Goal: Navigation & Orientation: Find specific page/section

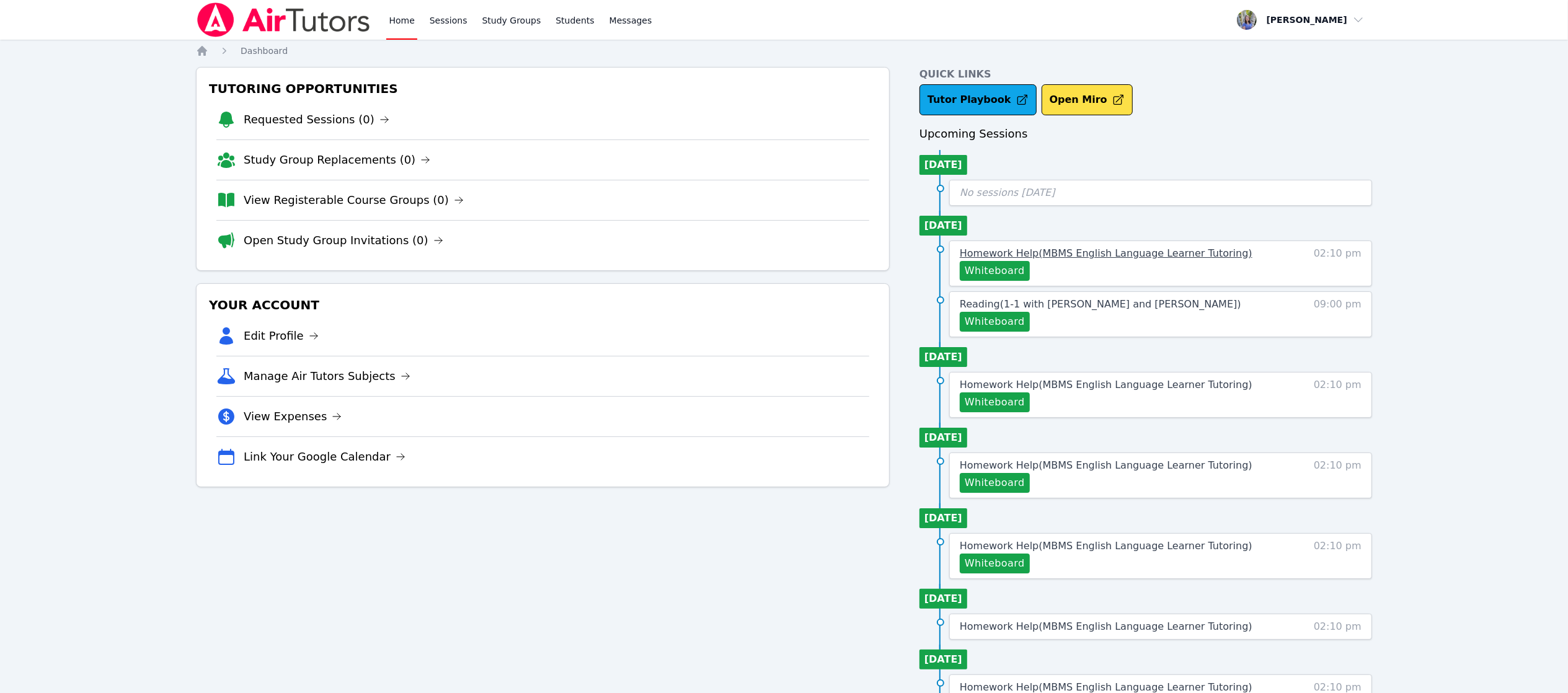
click at [1174, 257] on span "Homework Help ( MBMS English Language Learner Tutoring )" at bounding box center [1106, 253] width 293 height 12
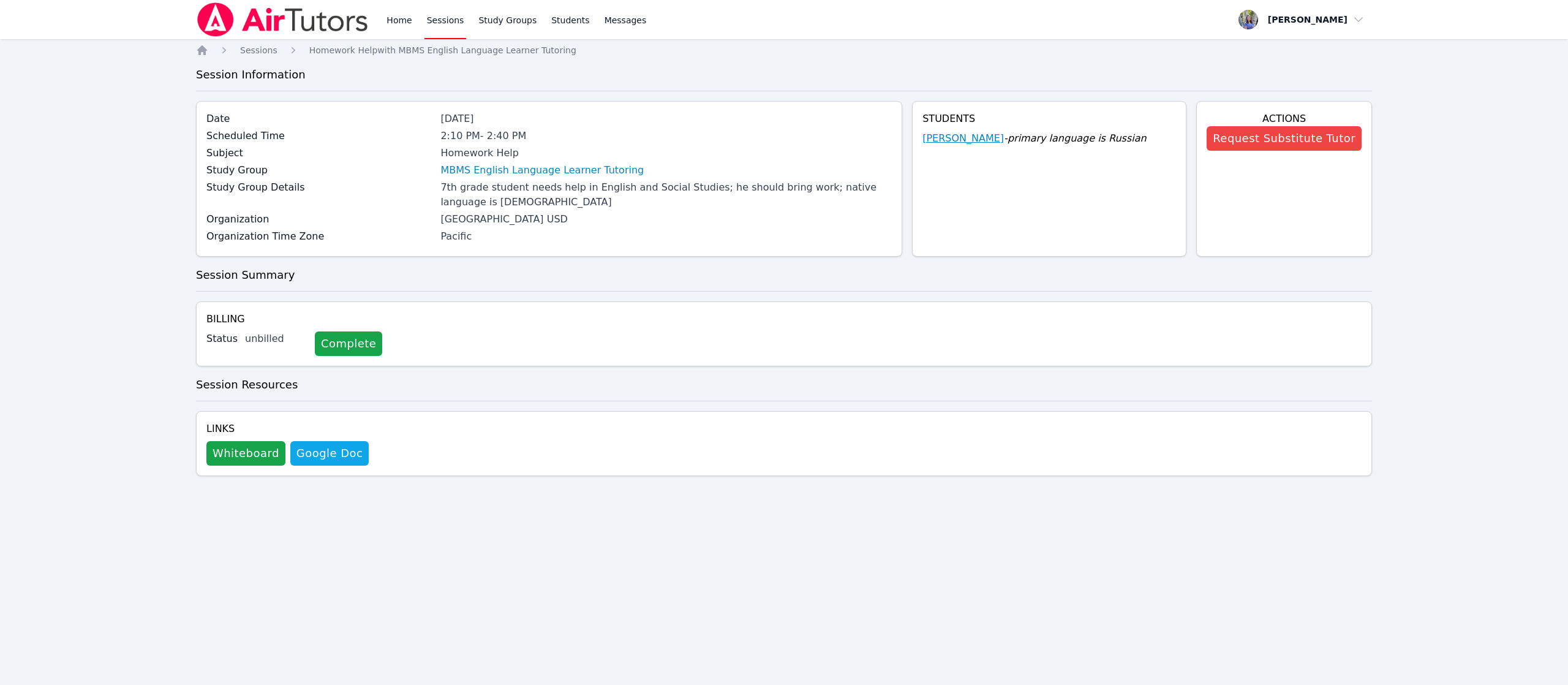
click at [975, 137] on link "Lev Mikhaylov" at bounding box center [963, 138] width 82 height 15
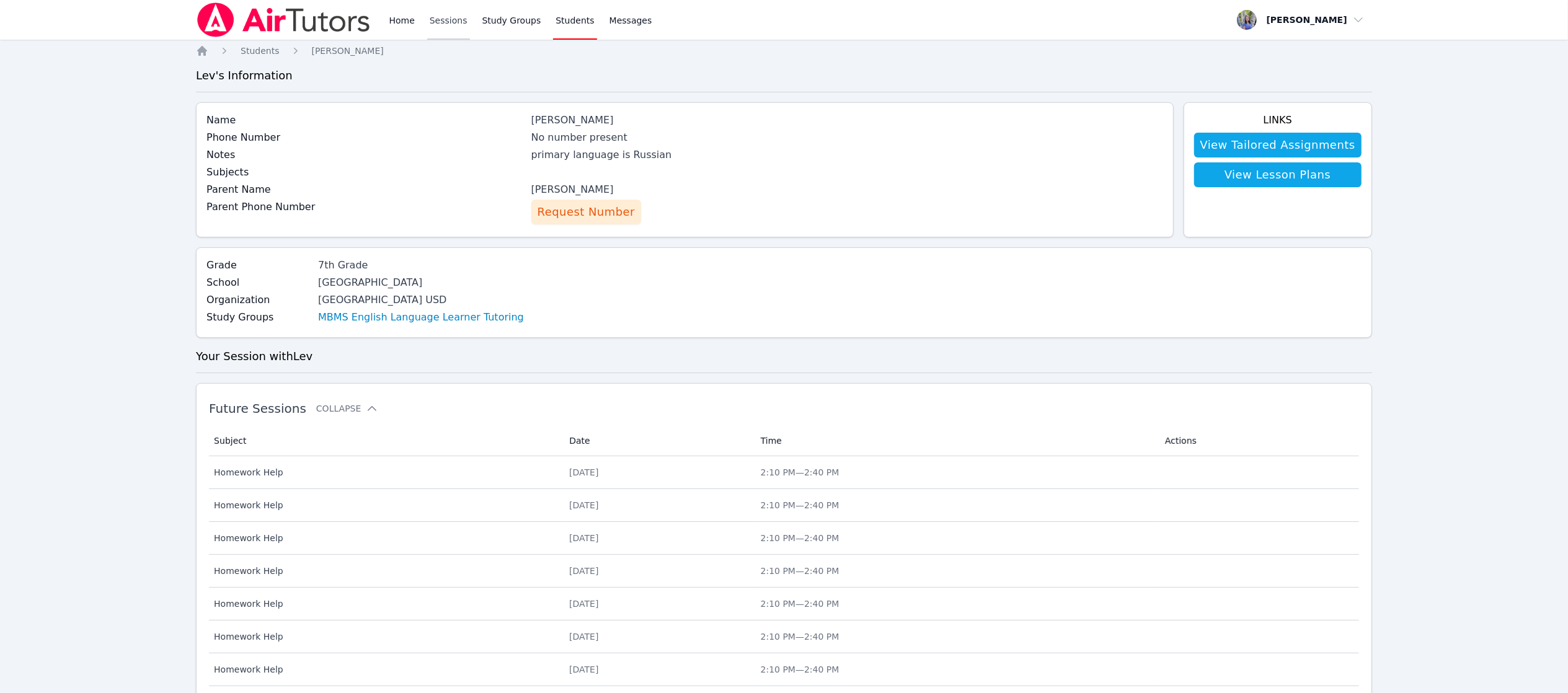
click at [440, 5] on link "Sessions" at bounding box center [448, 20] width 43 height 40
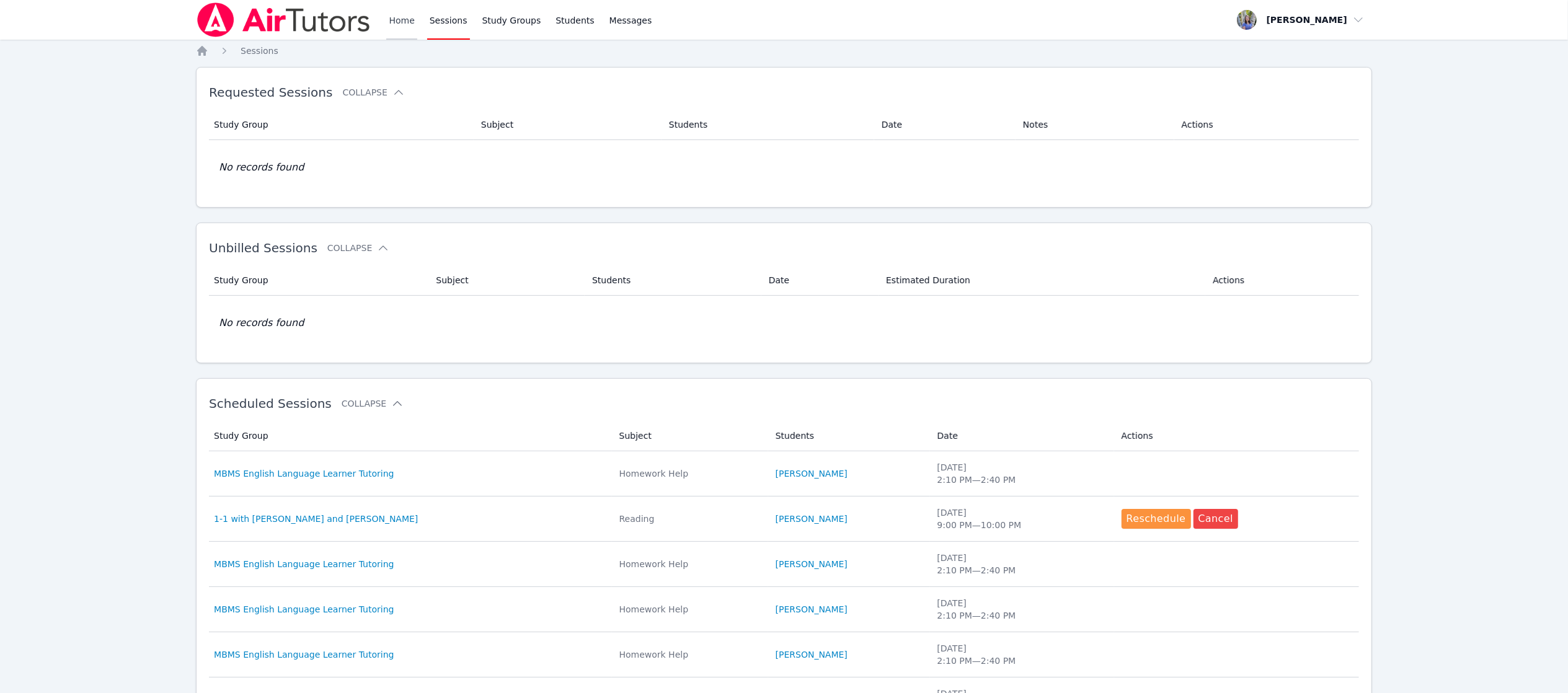
click at [405, 14] on link "Home" at bounding box center [401, 20] width 31 height 40
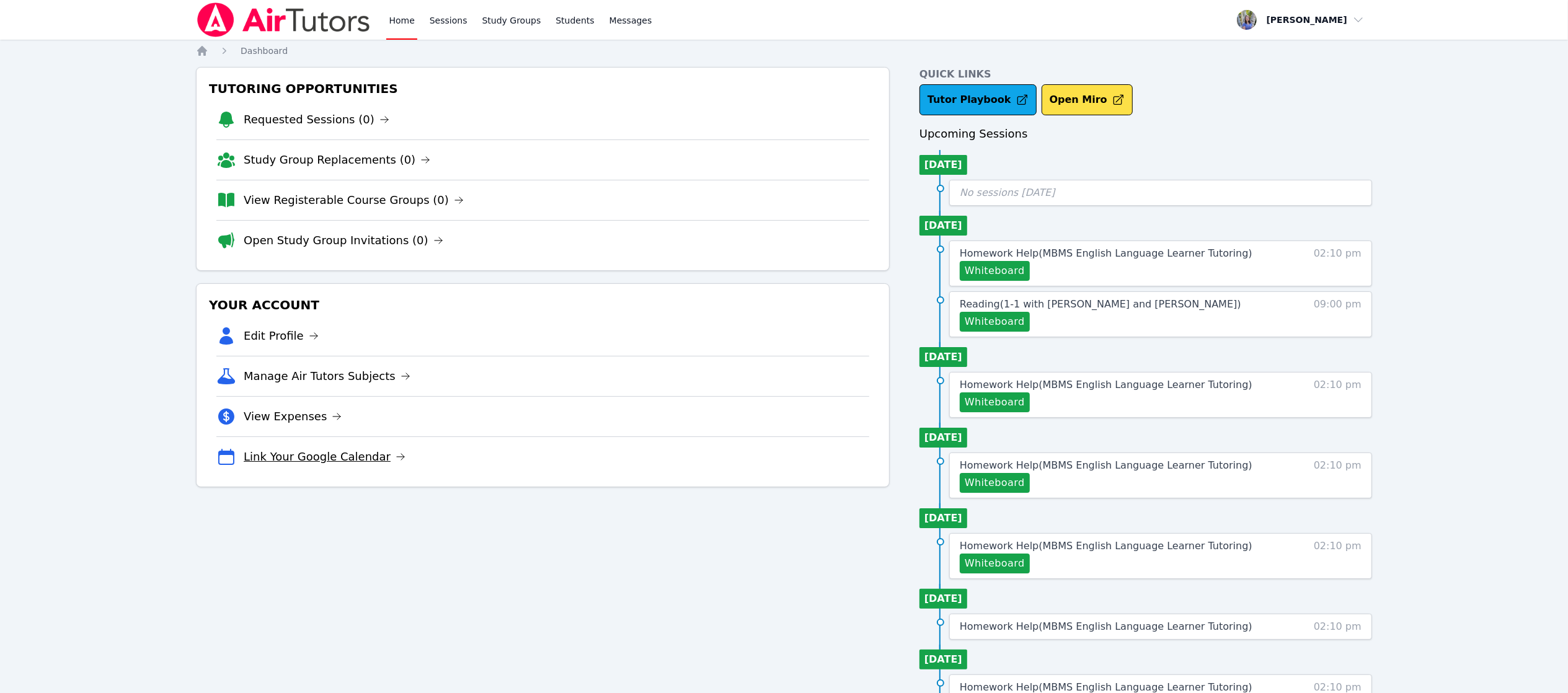
click at [299, 458] on link "Link Your Google Calendar" at bounding box center [325, 456] width 162 height 17
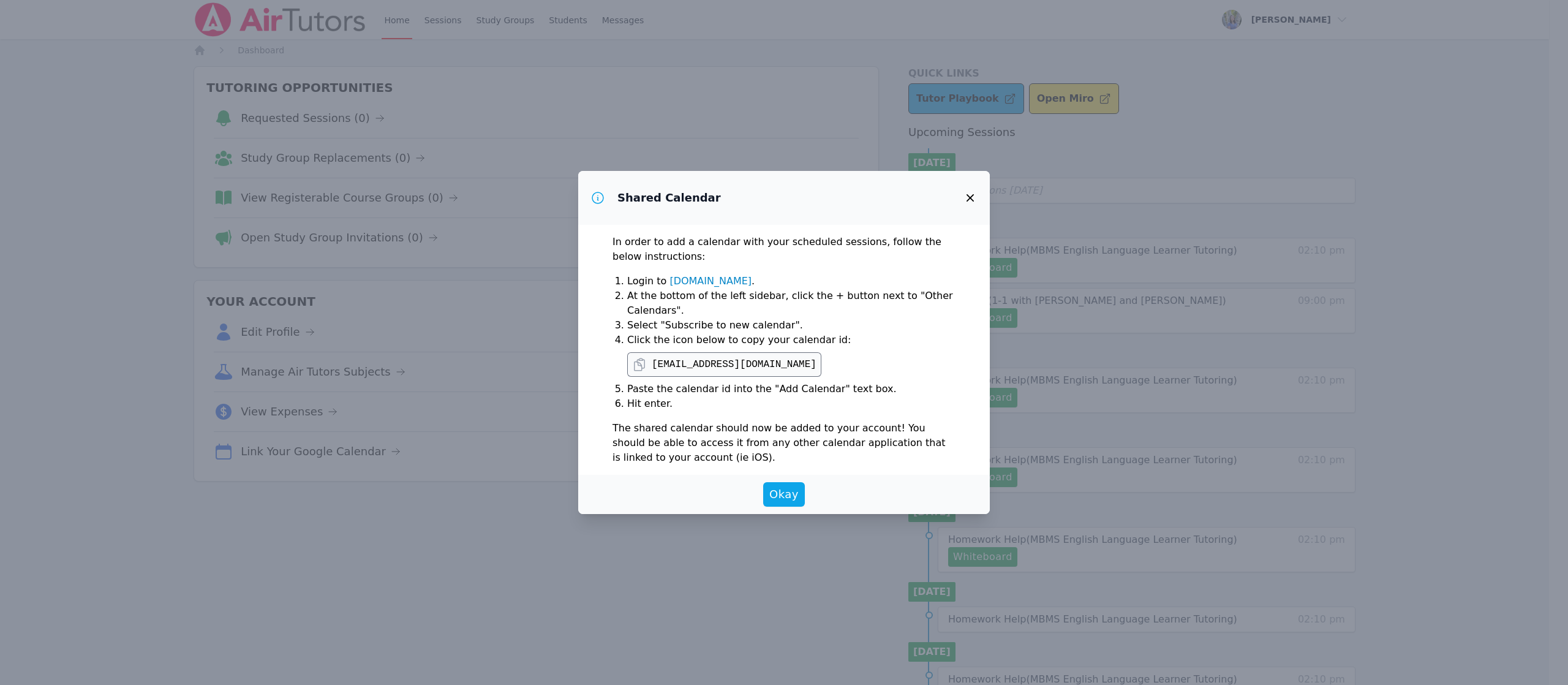
click at [978, 198] on button "button" at bounding box center [970, 198] width 30 height 30
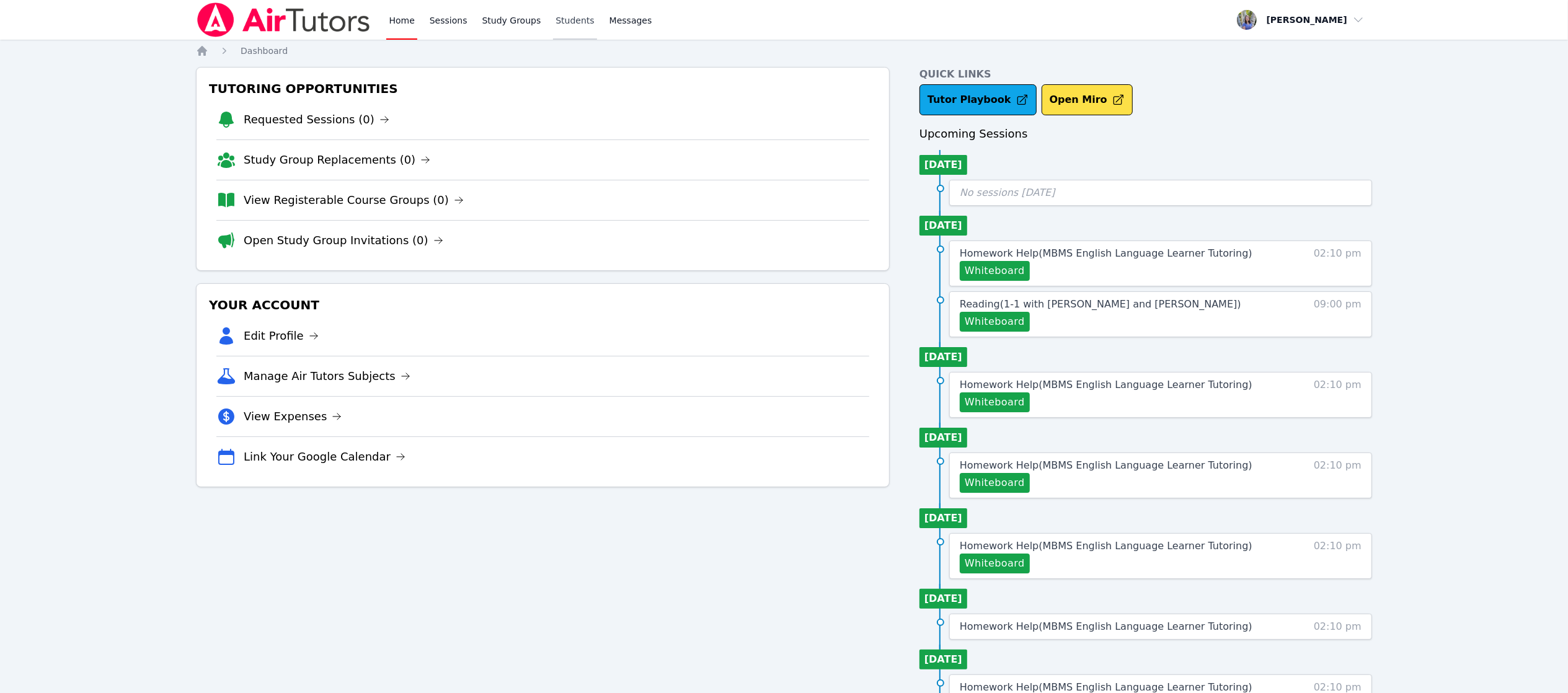
click at [560, 17] on link "Students" at bounding box center [574, 20] width 44 height 40
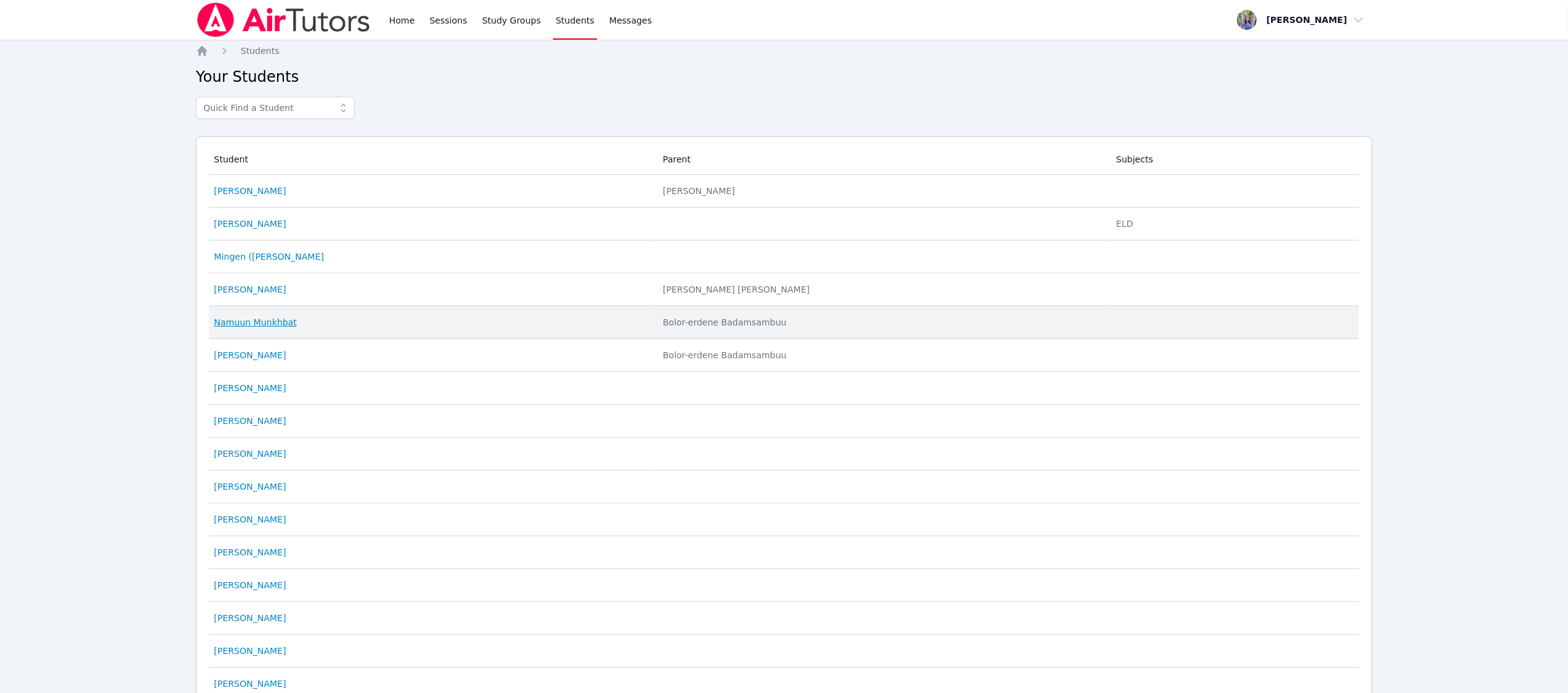
click at [239, 317] on link "Namuun Munkhbat" at bounding box center [255, 323] width 83 height 12
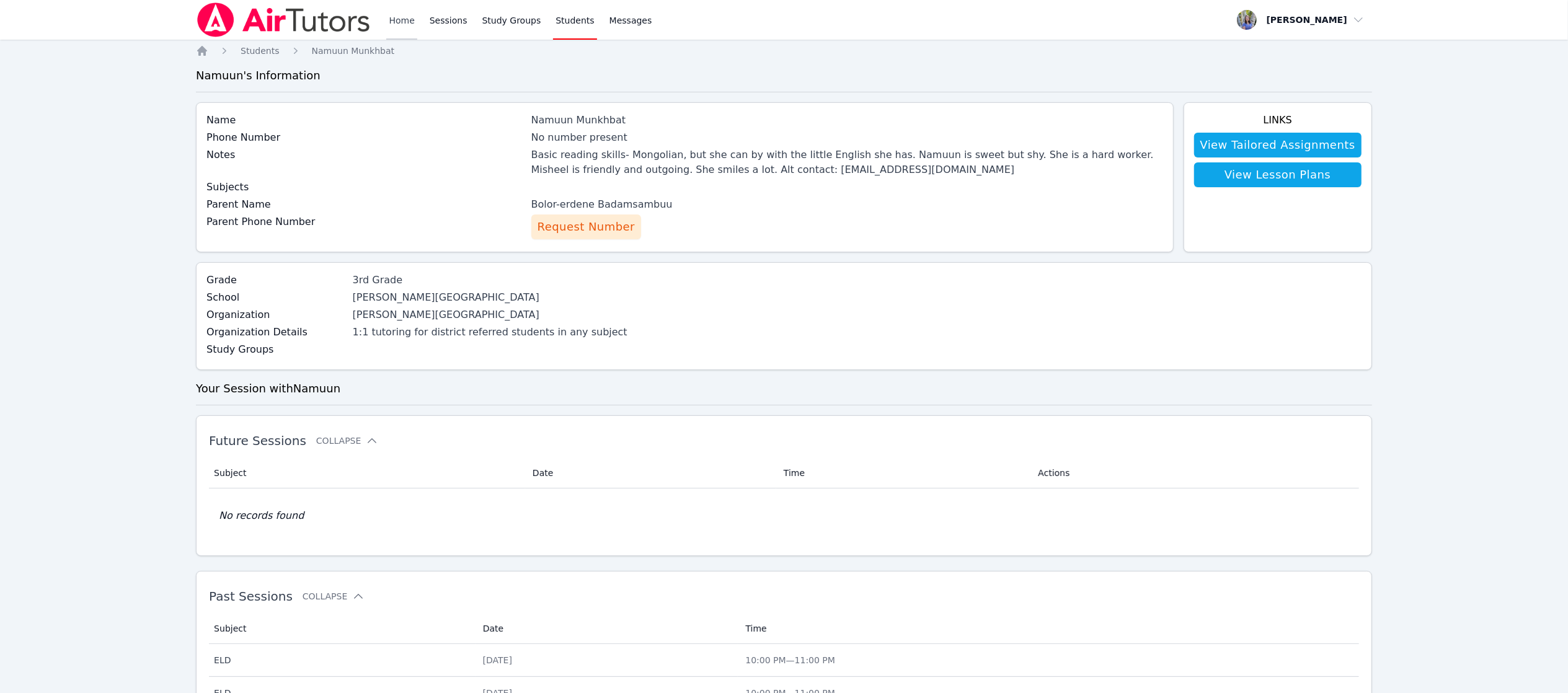
click at [397, 21] on link "Home" at bounding box center [401, 20] width 31 height 40
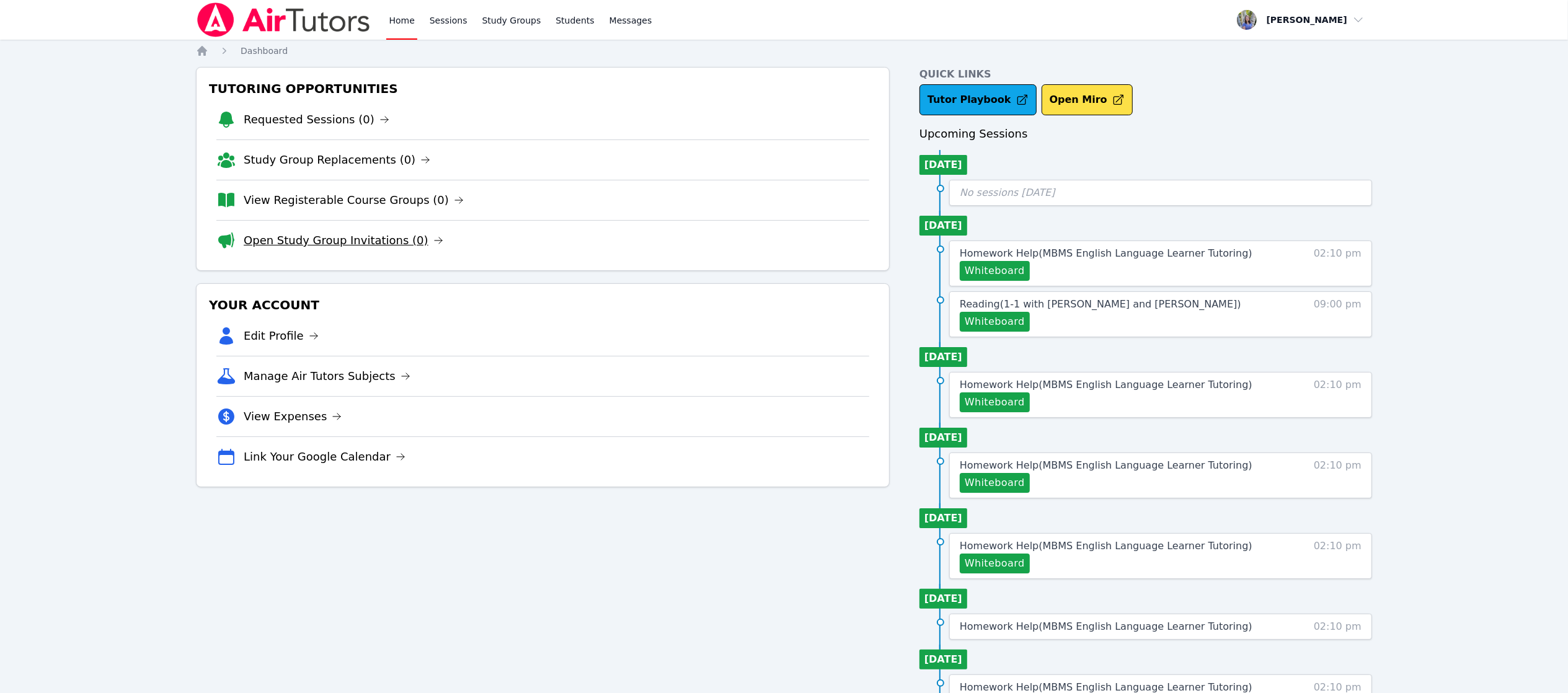
click at [382, 246] on link "Open Study Group Invitations (0)" at bounding box center [343, 240] width 200 height 17
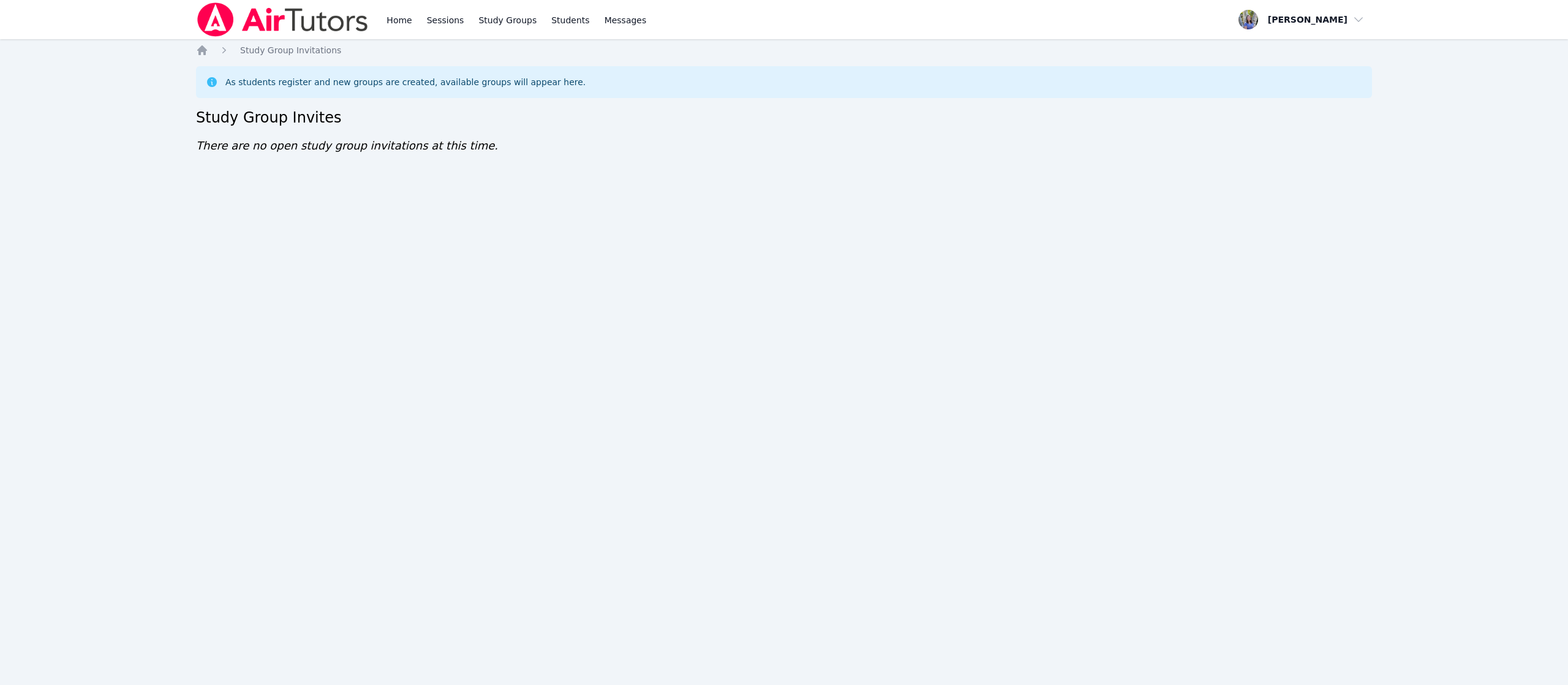
click at [1567, 142] on div "Home Sessions Study Groups Students Messages Open user menu Tracie Hymer Open m…" at bounding box center [784, 342] width 1568 height 685
click at [1566, 446] on div "Home Sessions Study Groups Students Messages Open user menu Tracie Hymer Open m…" at bounding box center [784, 342] width 1568 height 685
click at [1452, 608] on div "Home Sessions Study Groups Students Messages Open user menu Tracie Hymer Open m…" at bounding box center [784, 342] width 1568 height 685
click at [1518, 496] on div "Home Sessions Study Groups Students Messages Open user menu Tracie Hymer Open m…" at bounding box center [784, 342] width 1568 height 685
click at [707, 245] on div "Home Sessions Study Groups Students Messages Open user menu Tracie Hymer Open m…" at bounding box center [784, 342] width 1568 height 685
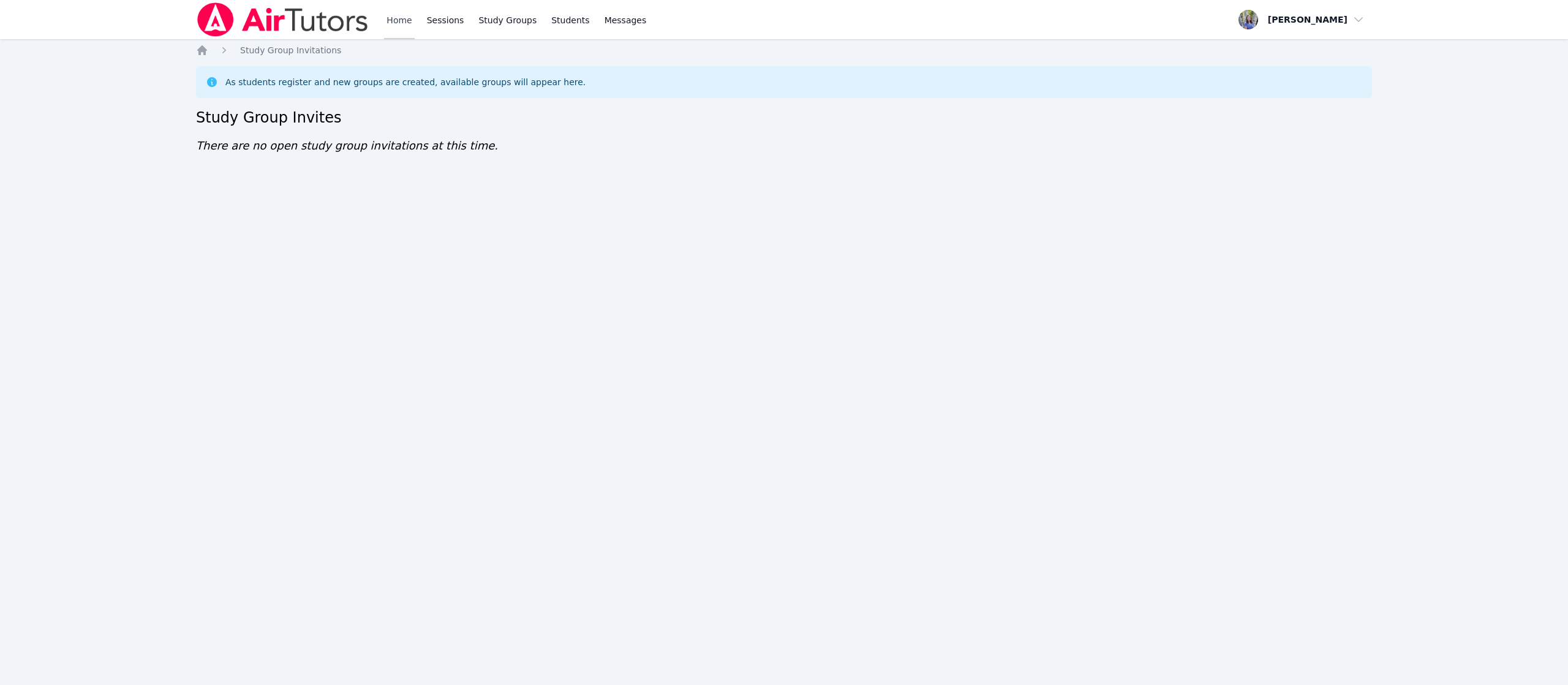
click at [400, 17] on link "Home" at bounding box center [398, 20] width 30 height 39
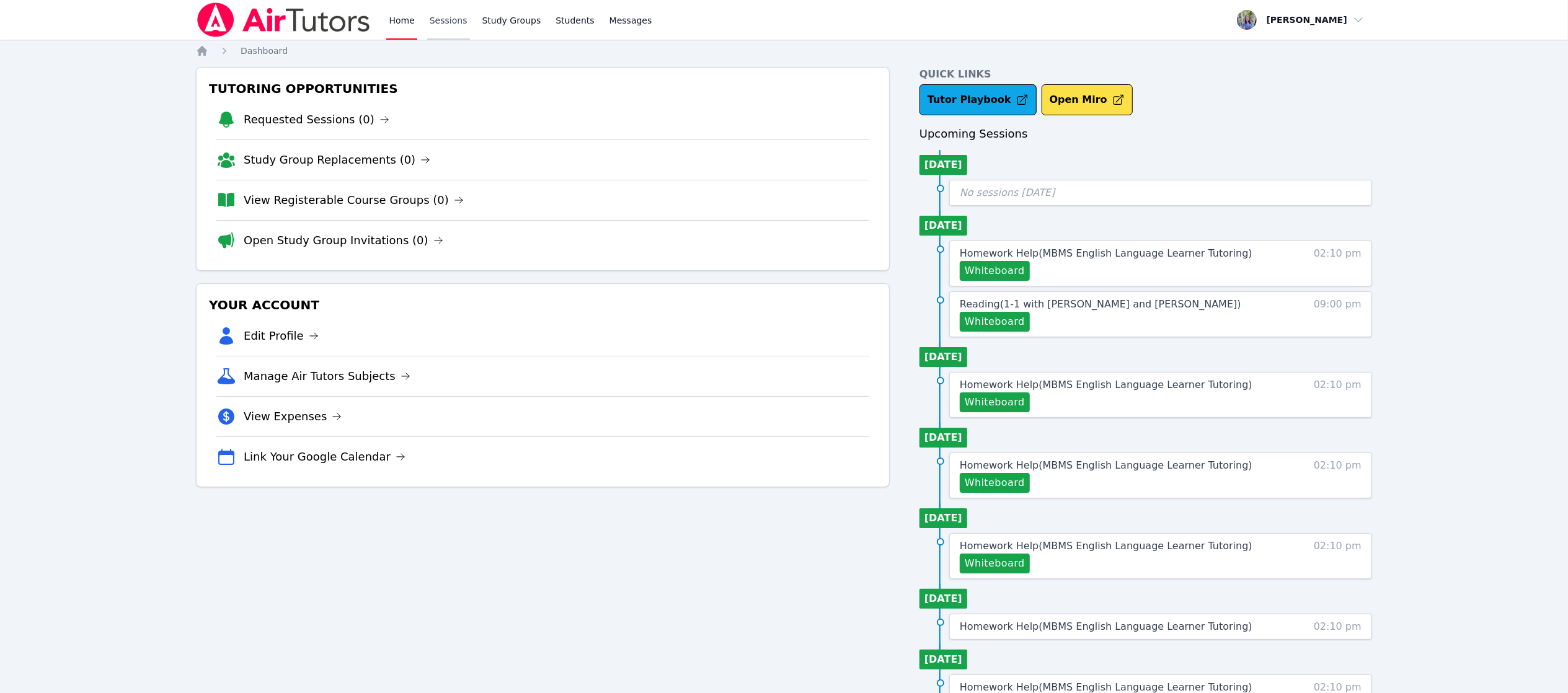
click at [444, 27] on link "Sessions" at bounding box center [448, 20] width 43 height 40
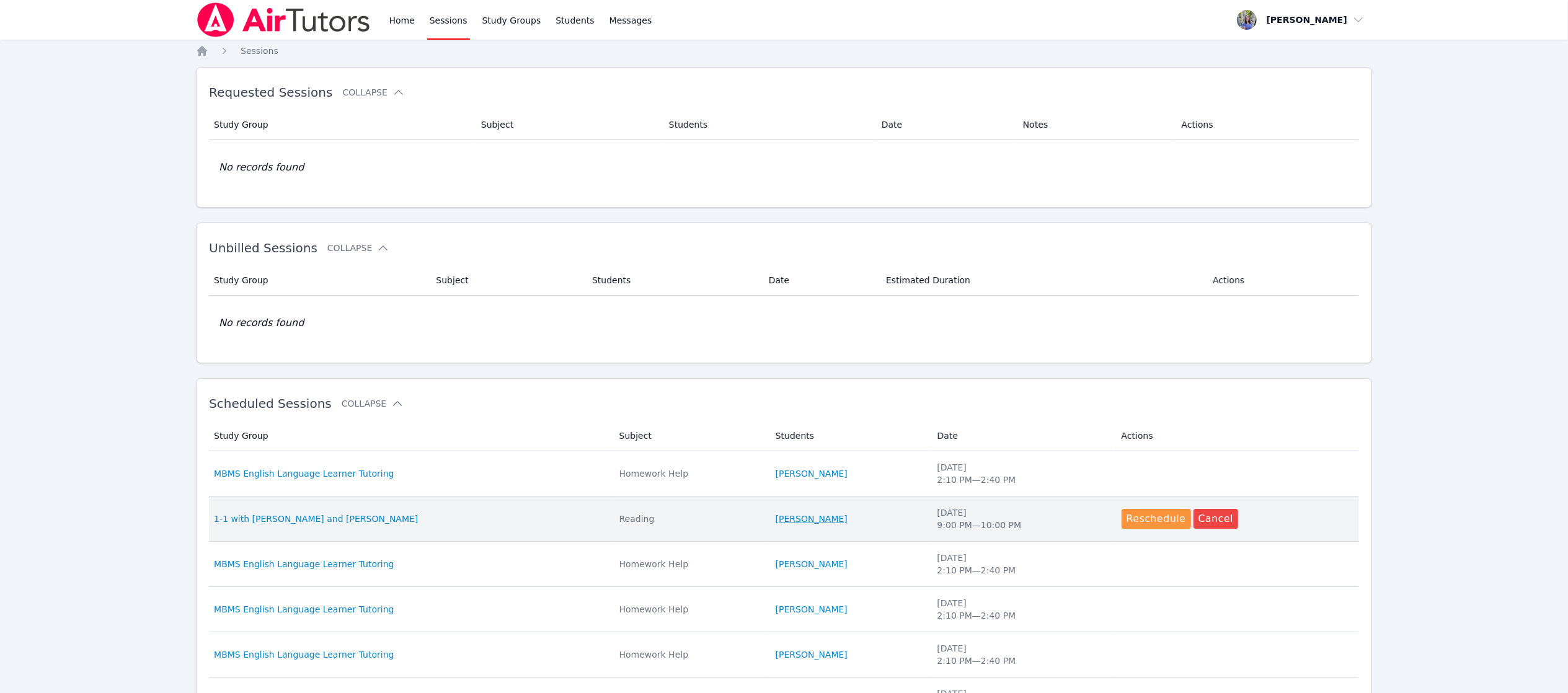
click at [820, 518] on link "Marko Bilonozhko" at bounding box center [811, 519] width 72 height 12
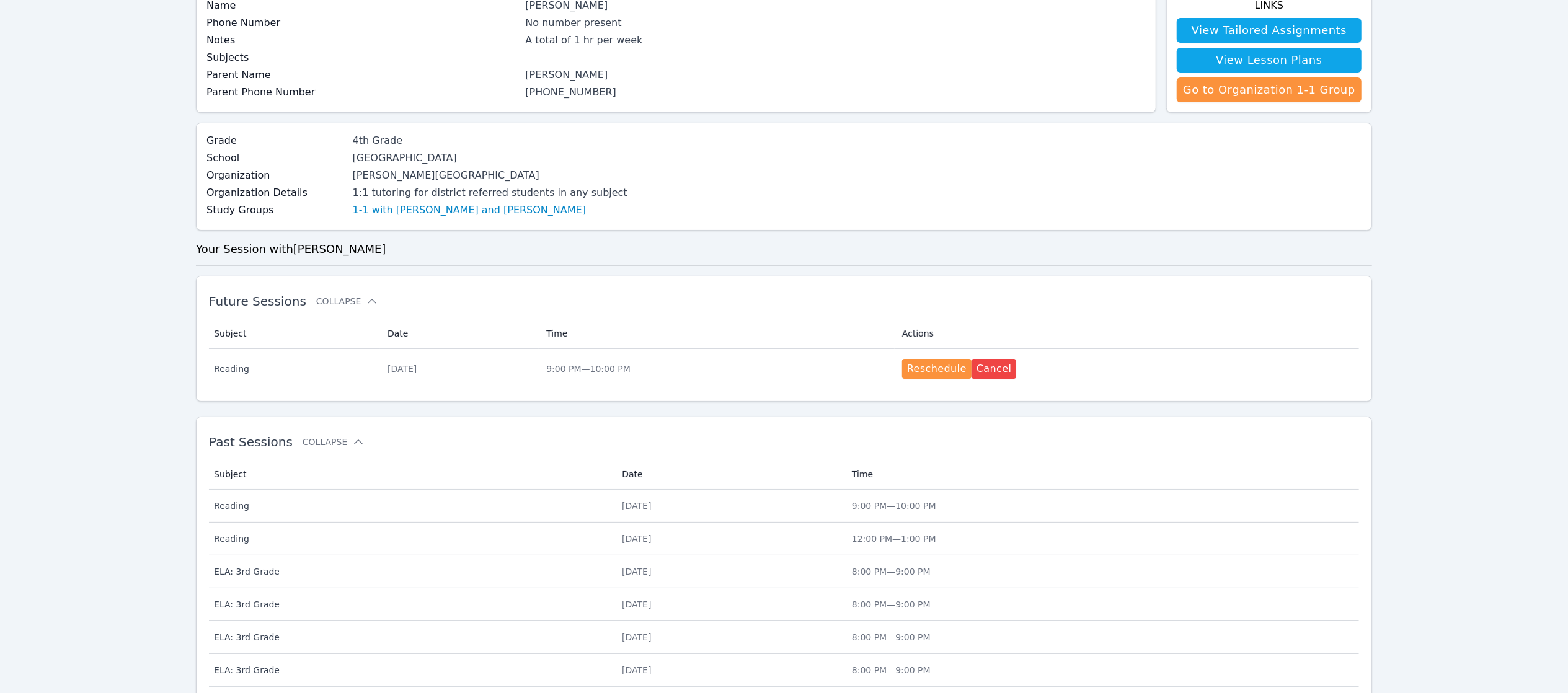
scroll to position [168, 0]
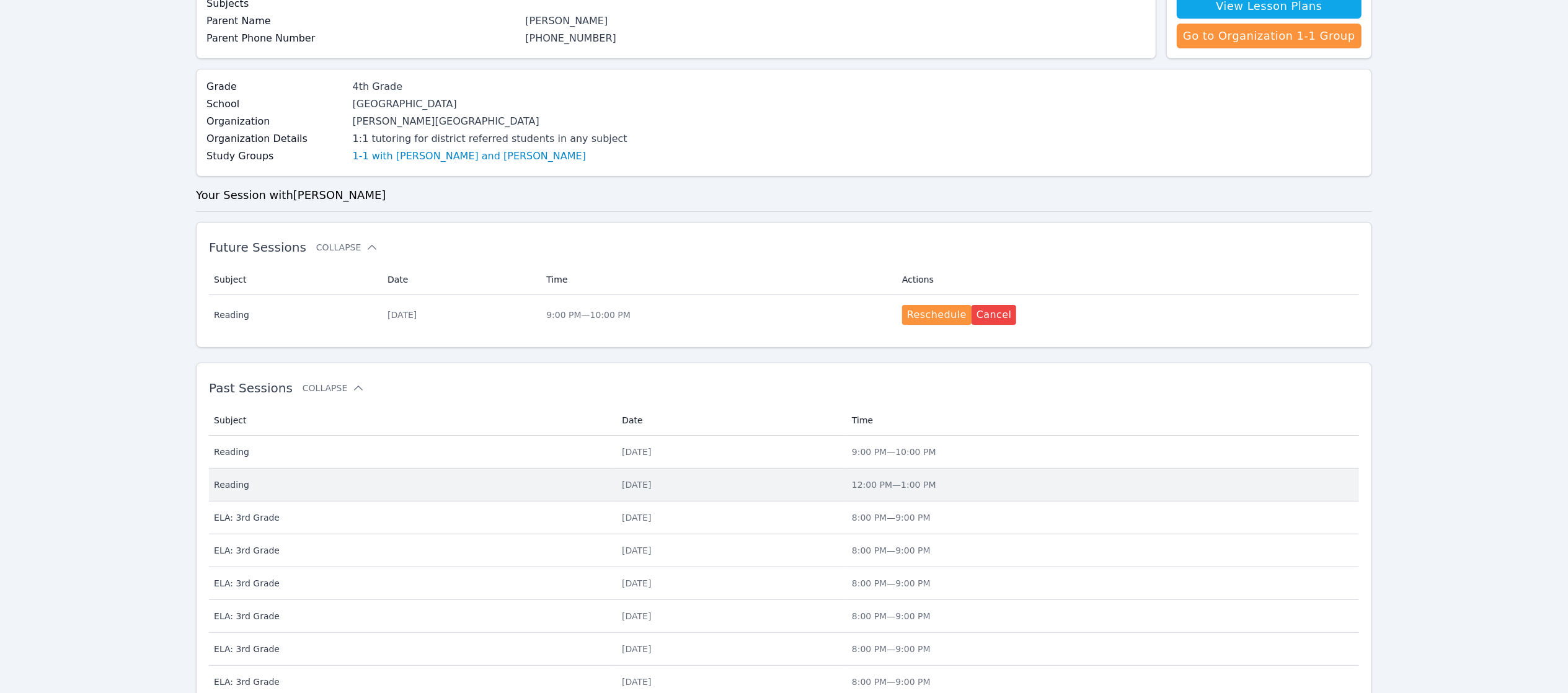
click at [926, 487] on span "12:00 PM — 1:00 PM" at bounding box center [894, 485] width 85 height 10
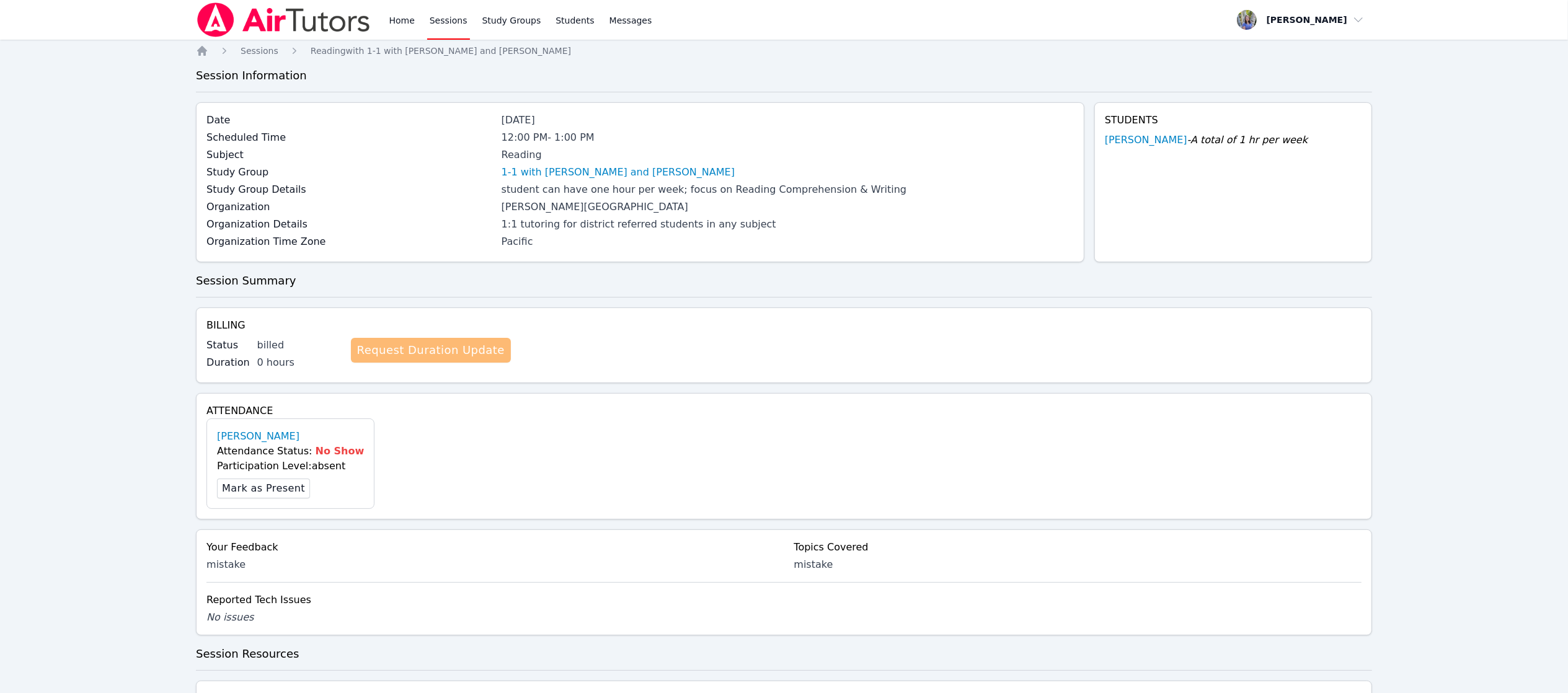
click at [461, 350] on link "Request Duration Update" at bounding box center [430, 349] width 160 height 25
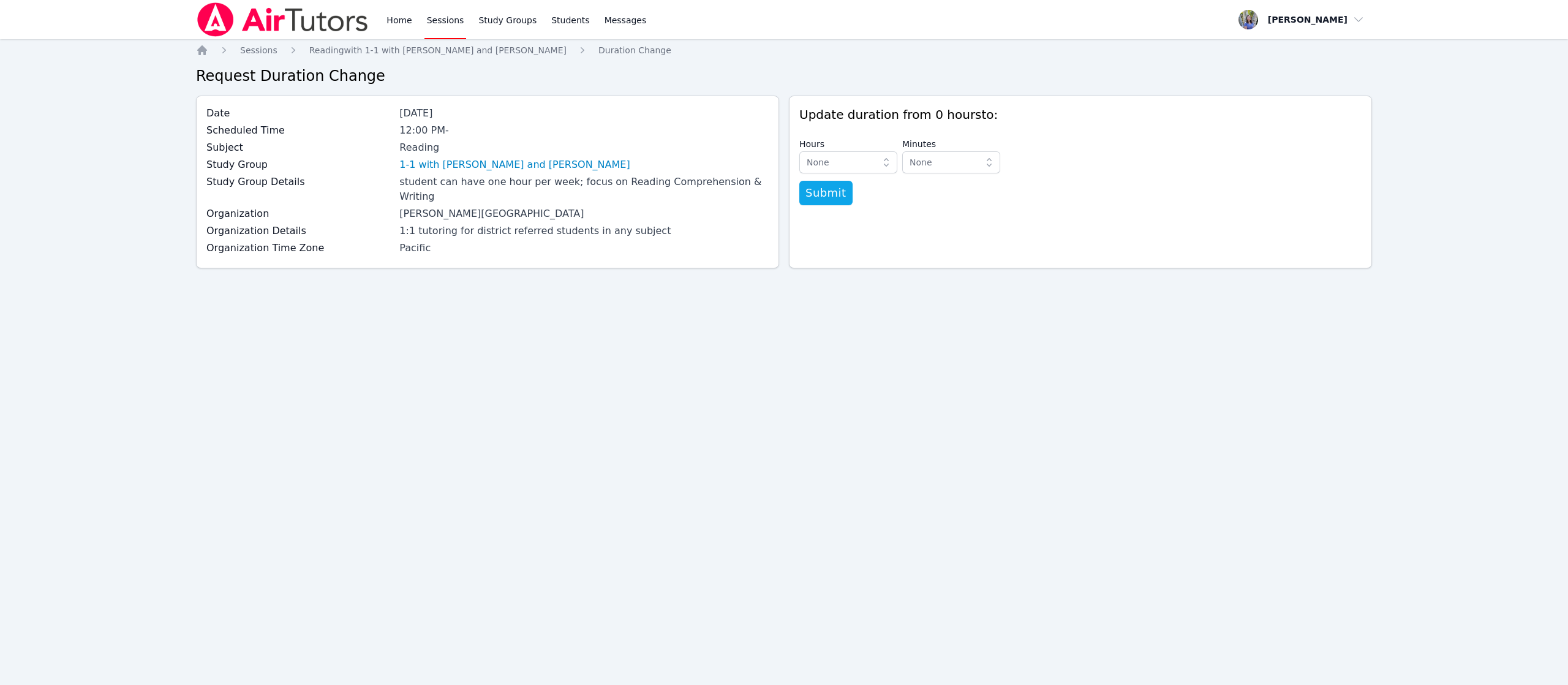
click at [875, 174] on div "Hours None Minutes None" at bounding box center [1081, 156] width 563 height 48
click at [402, 26] on link "Home" at bounding box center [398, 20] width 30 height 39
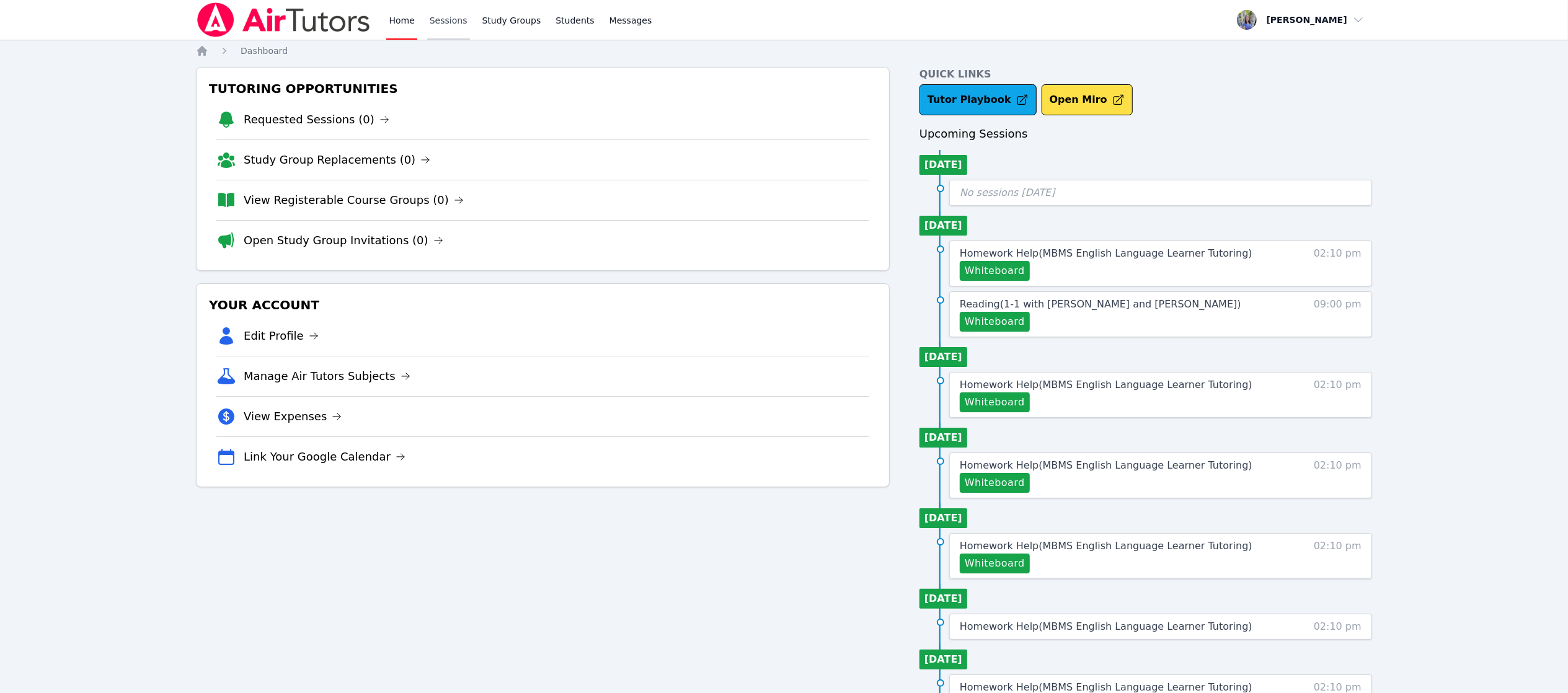
click at [438, 22] on link "Sessions" at bounding box center [448, 20] width 43 height 40
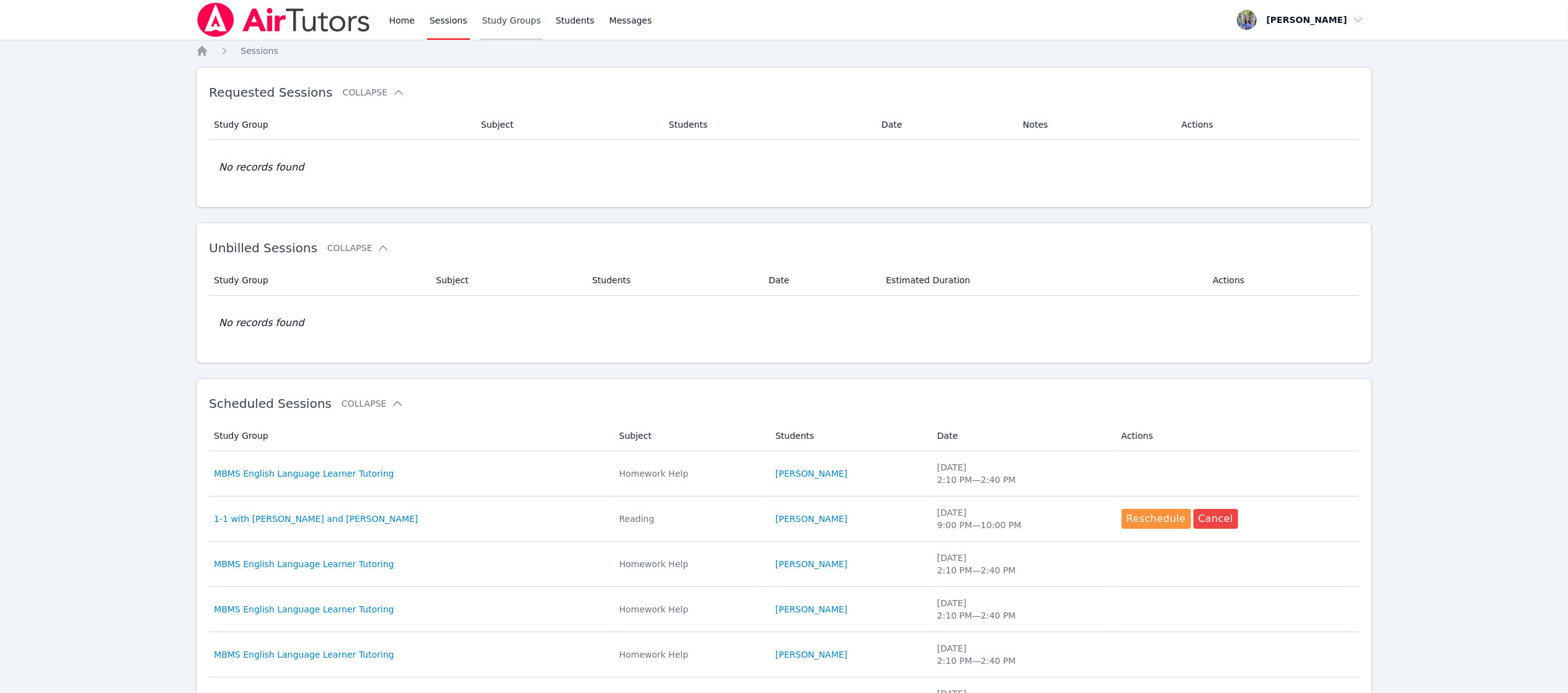
click at [504, 25] on link "Study Groups" at bounding box center [512, 20] width 64 height 40
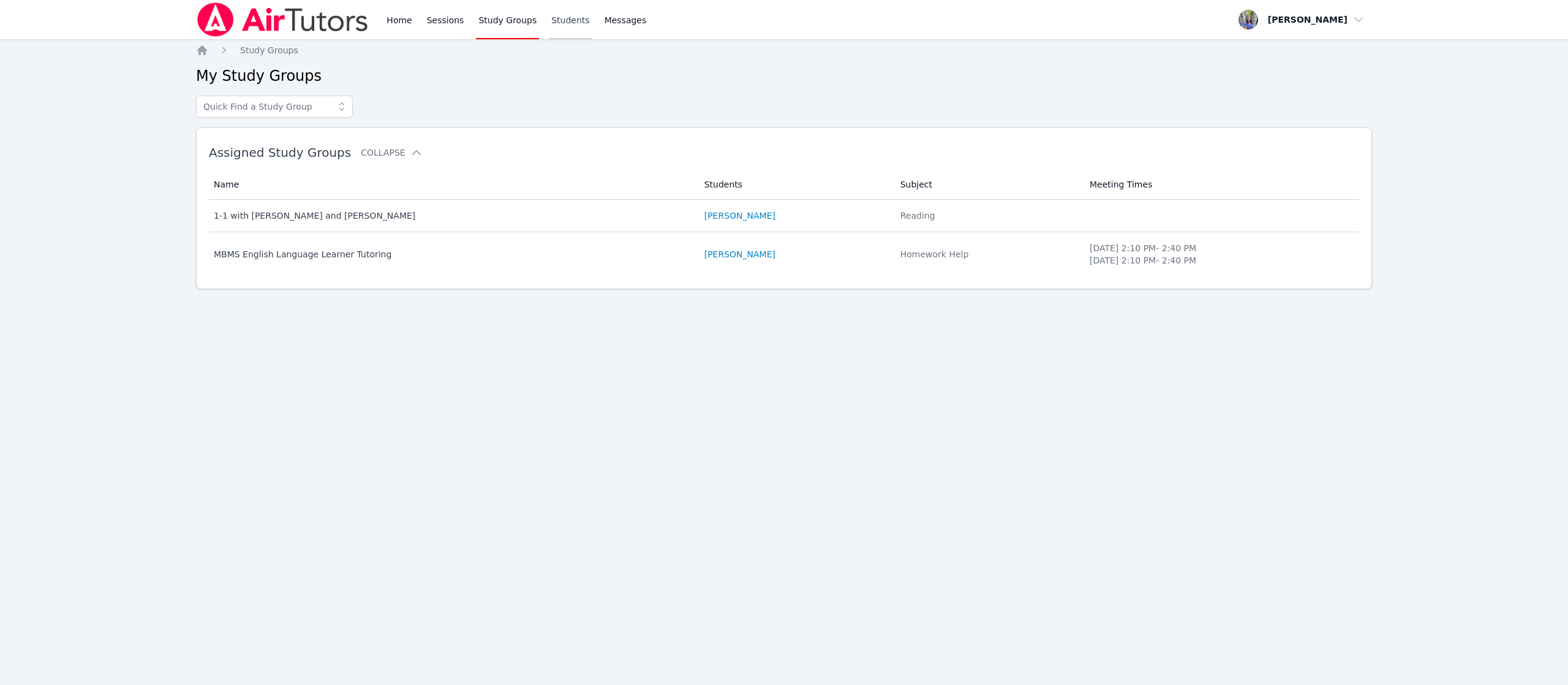
click at [562, 24] on link "Students" at bounding box center [571, 20] width 43 height 39
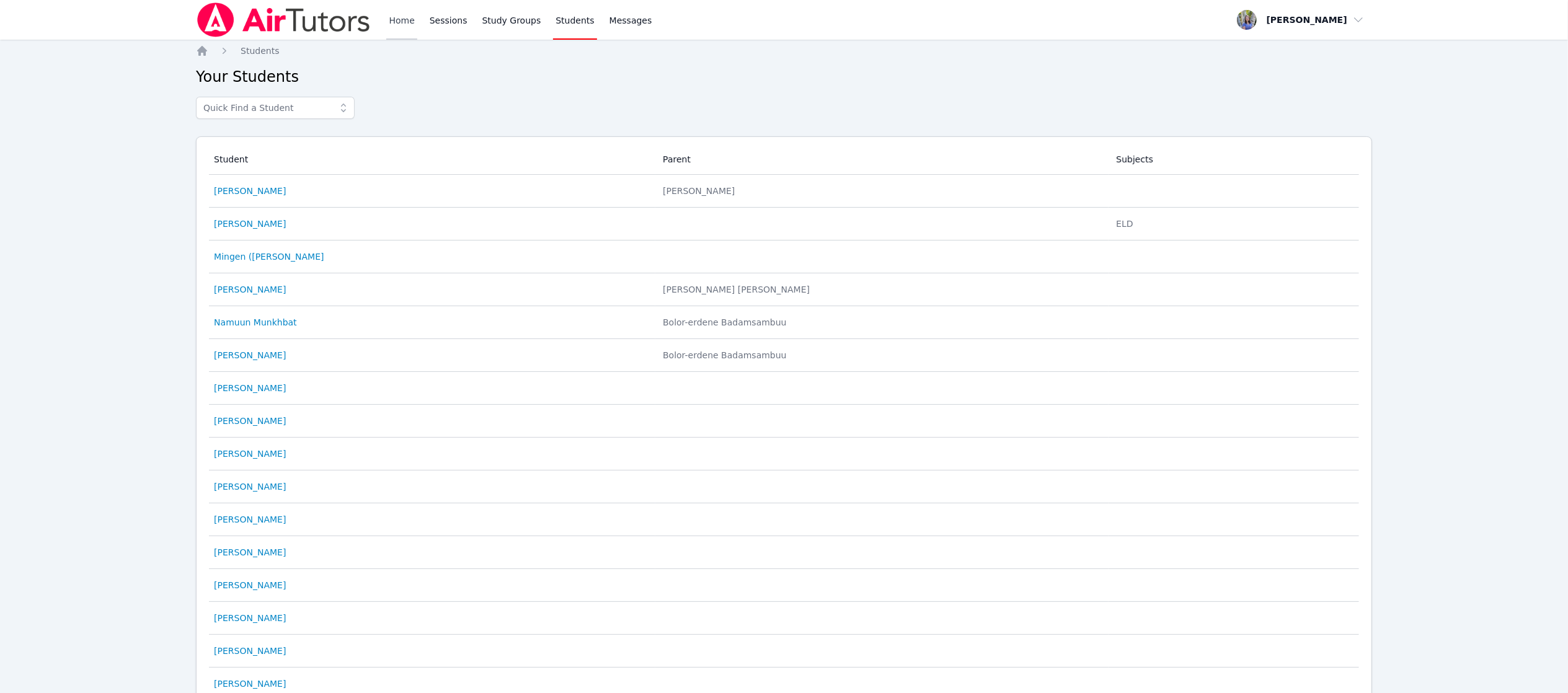
click at [412, 30] on link "Home" at bounding box center [401, 20] width 31 height 40
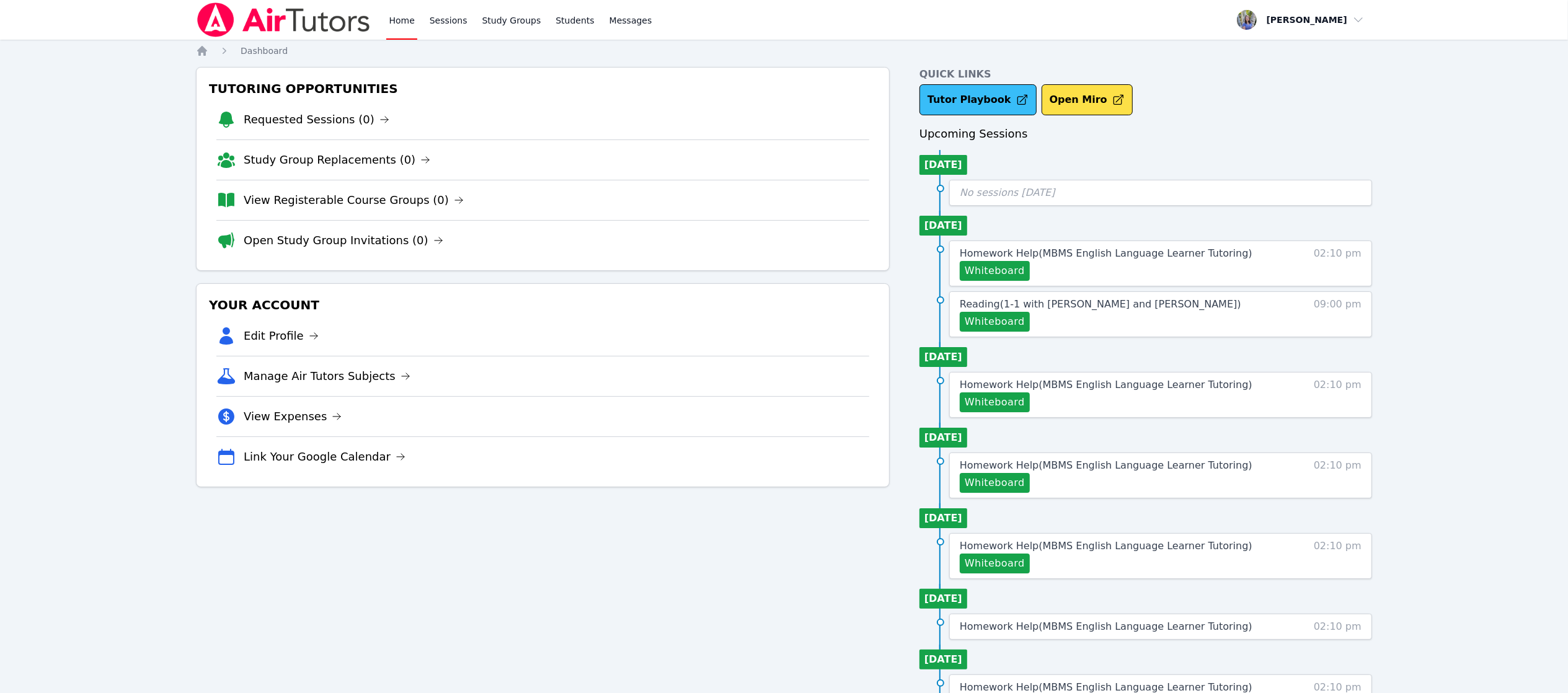
click at [967, 109] on link "Tutor Playbook" at bounding box center [978, 100] width 117 height 31
click at [612, 32] on link "Messages" at bounding box center [631, 20] width 48 height 40
